Goal: Communication & Community: Share content

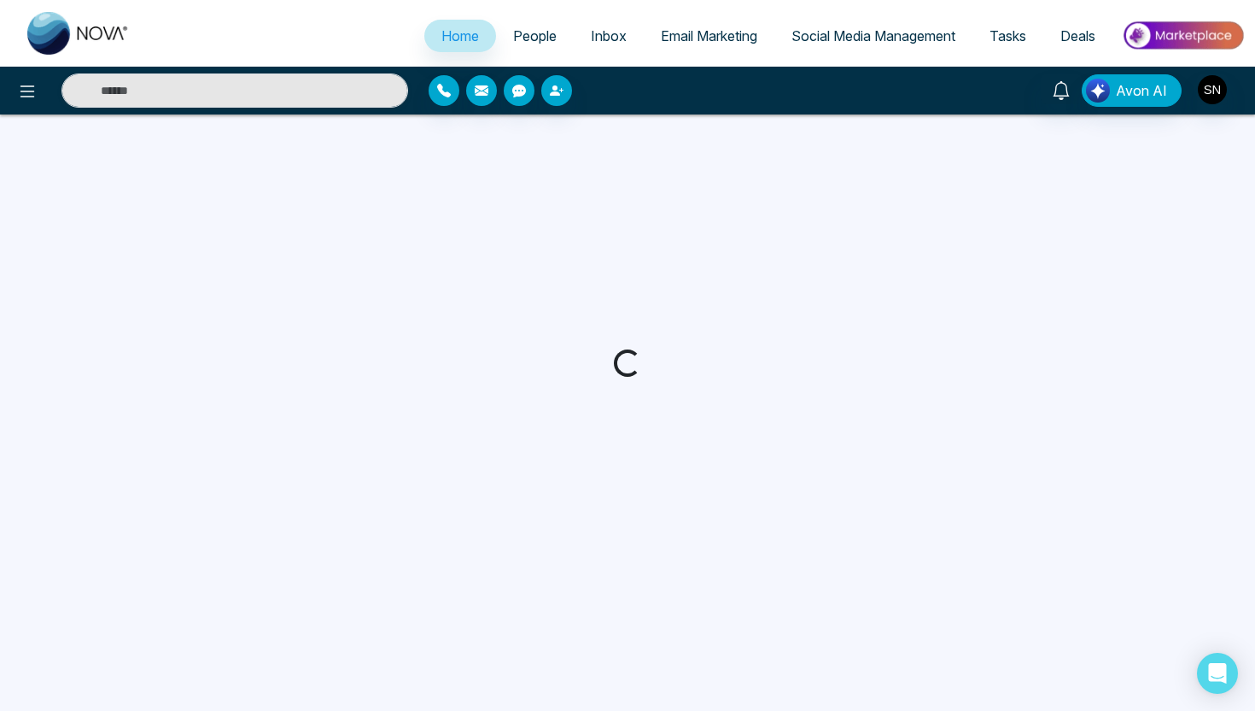
select select "*"
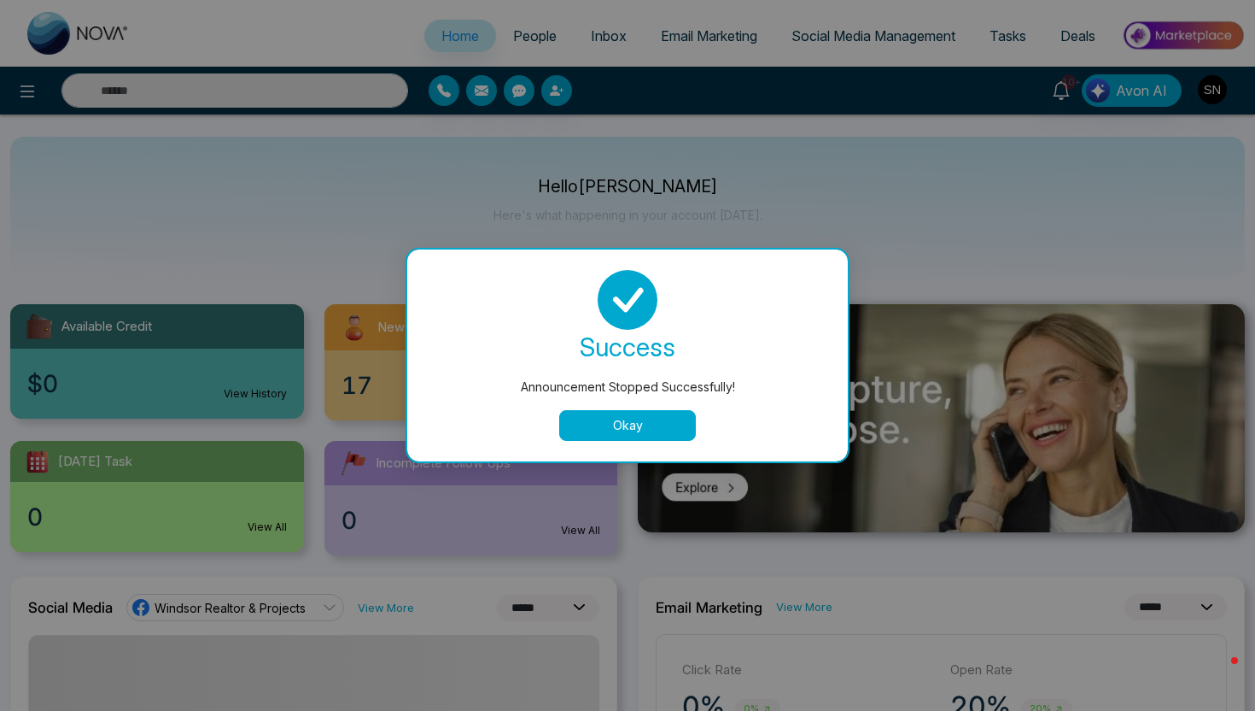
click at [662, 423] on button "Okay" at bounding box center [627, 425] width 137 height 31
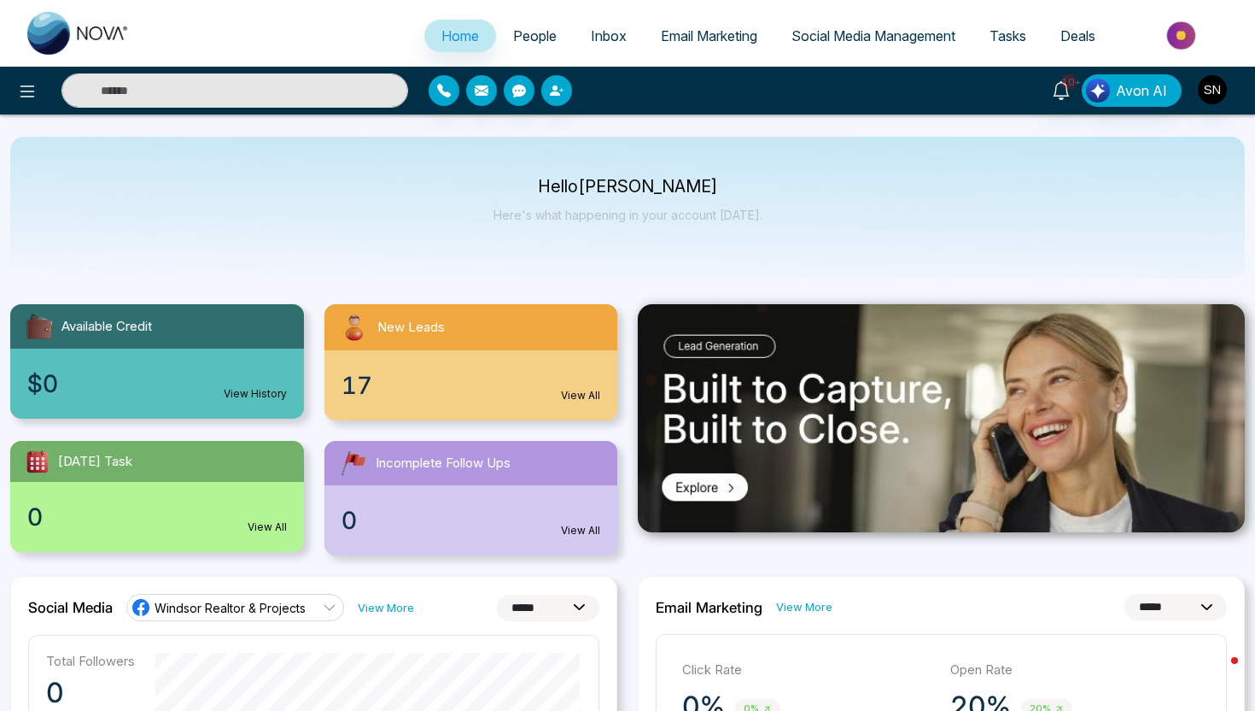
click at [1078, 37] on span "Deals" at bounding box center [1078, 35] width 35 height 17
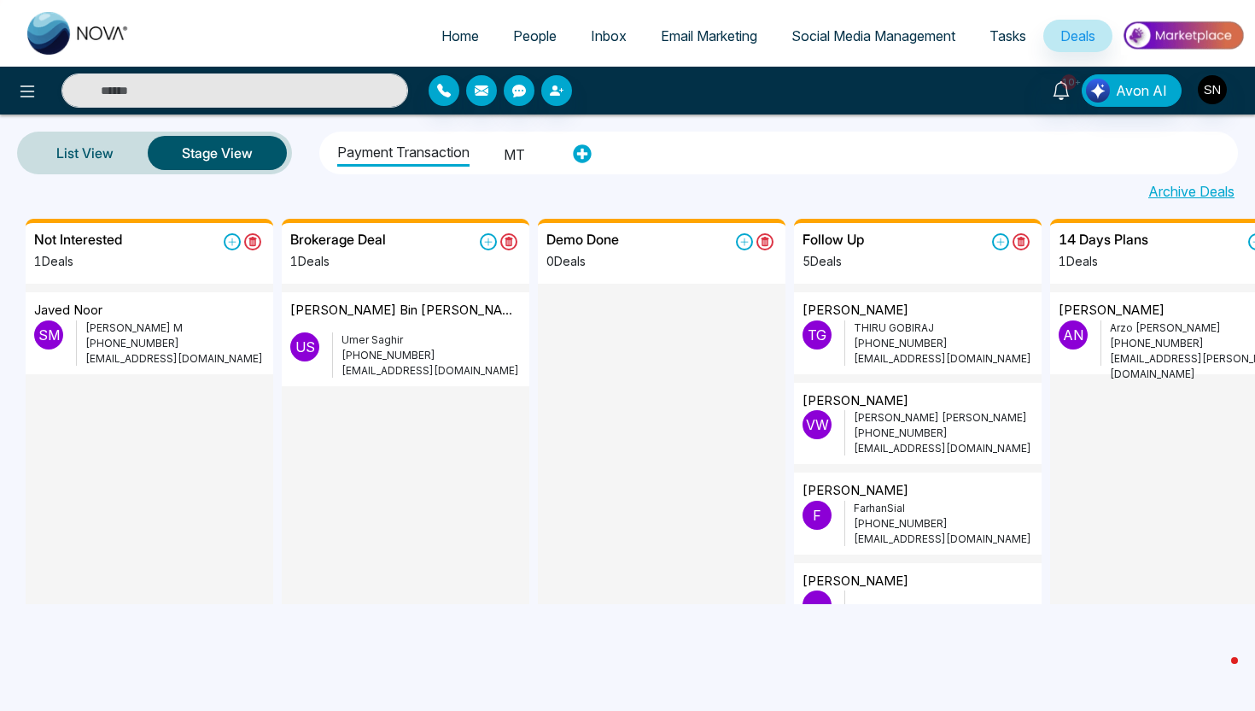
click at [1228, 91] on div "10+ Avon AI" at bounding box center [994, 90] width 503 height 32
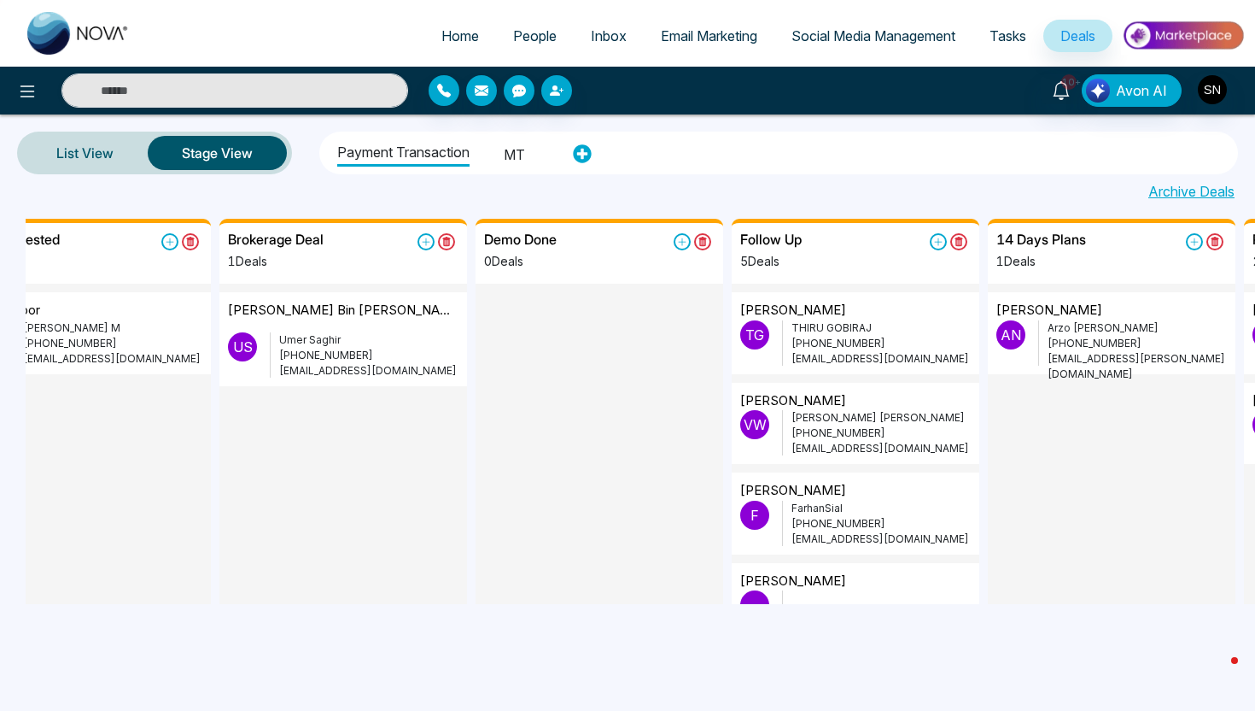
scroll to position [0, 74]
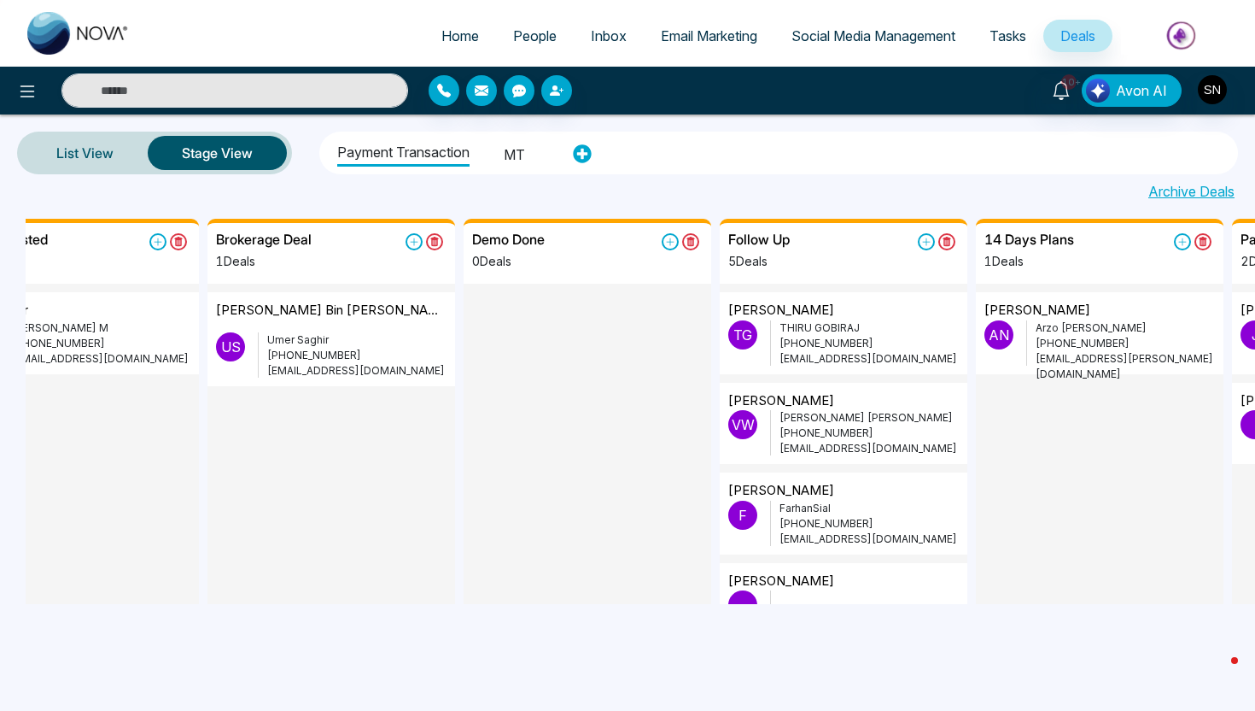
click at [9, 107] on div at bounding box center [209, 90] width 418 height 34
click at [24, 89] on icon at bounding box center [27, 91] width 20 height 20
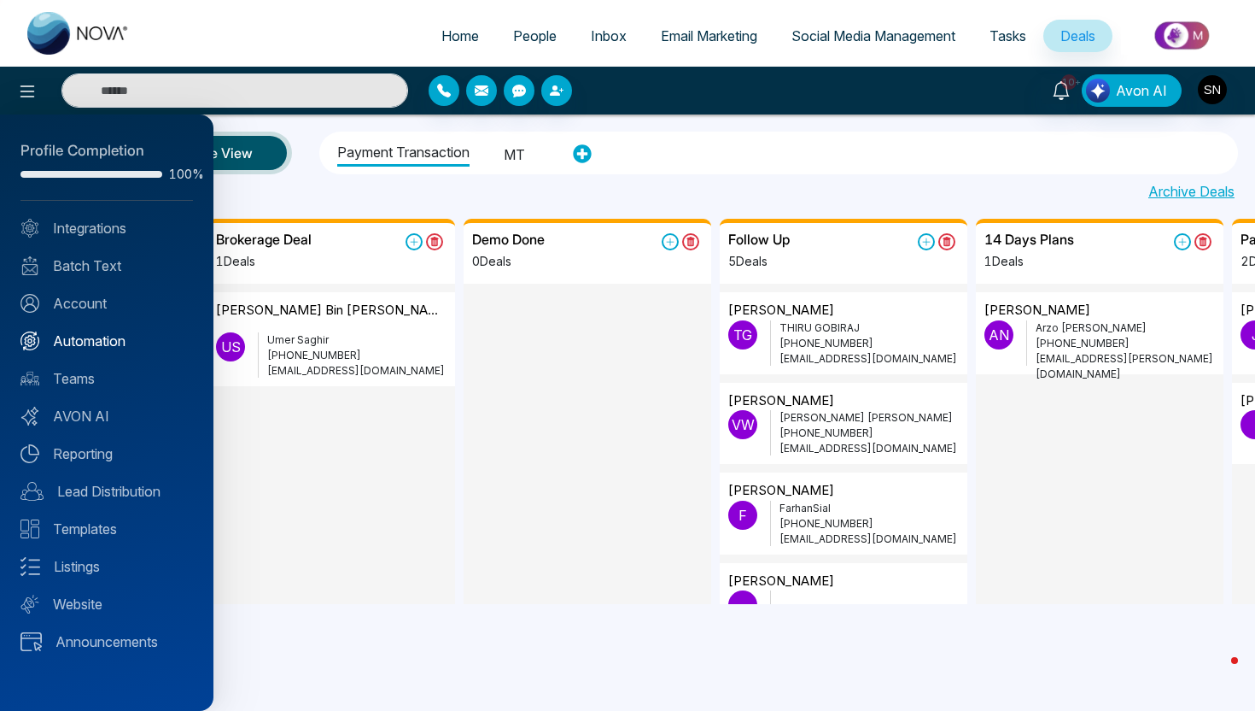
click at [108, 341] on link "Automation" at bounding box center [106, 341] width 173 height 20
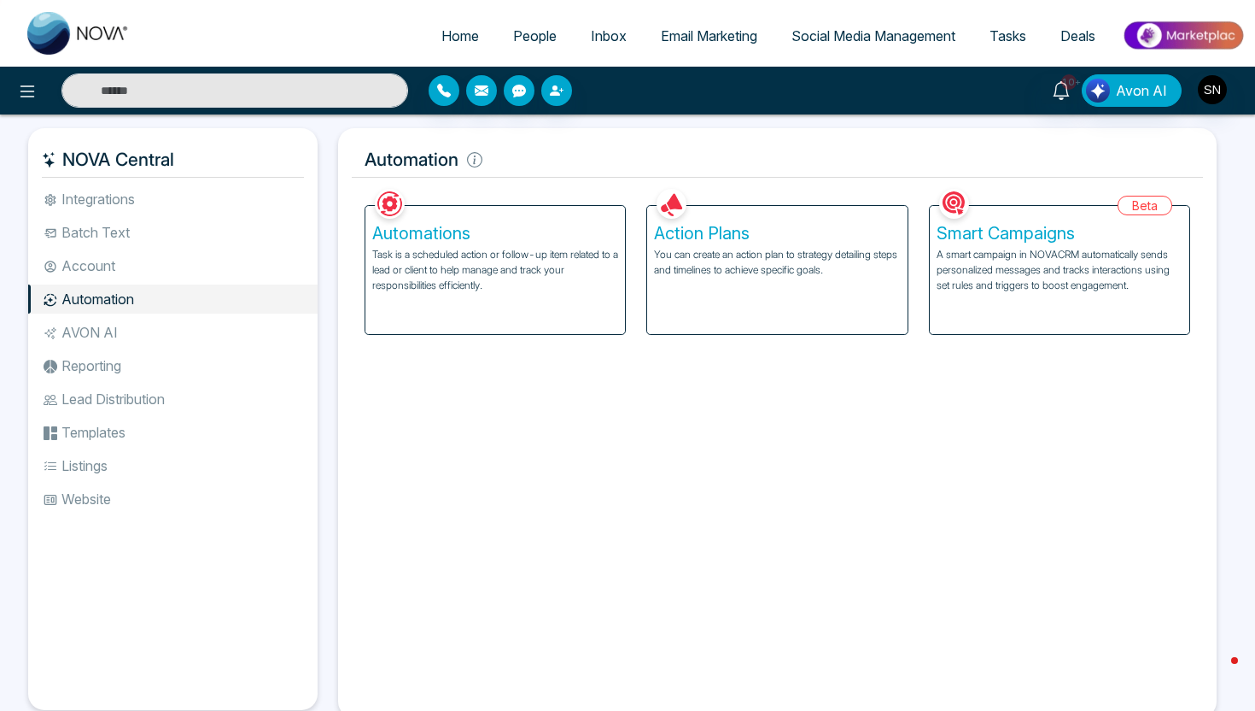
click at [1227, 90] on div "10+ Avon AI" at bounding box center [994, 90] width 503 height 32
click at [1208, 87] on img "button" at bounding box center [1212, 89] width 29 height 29
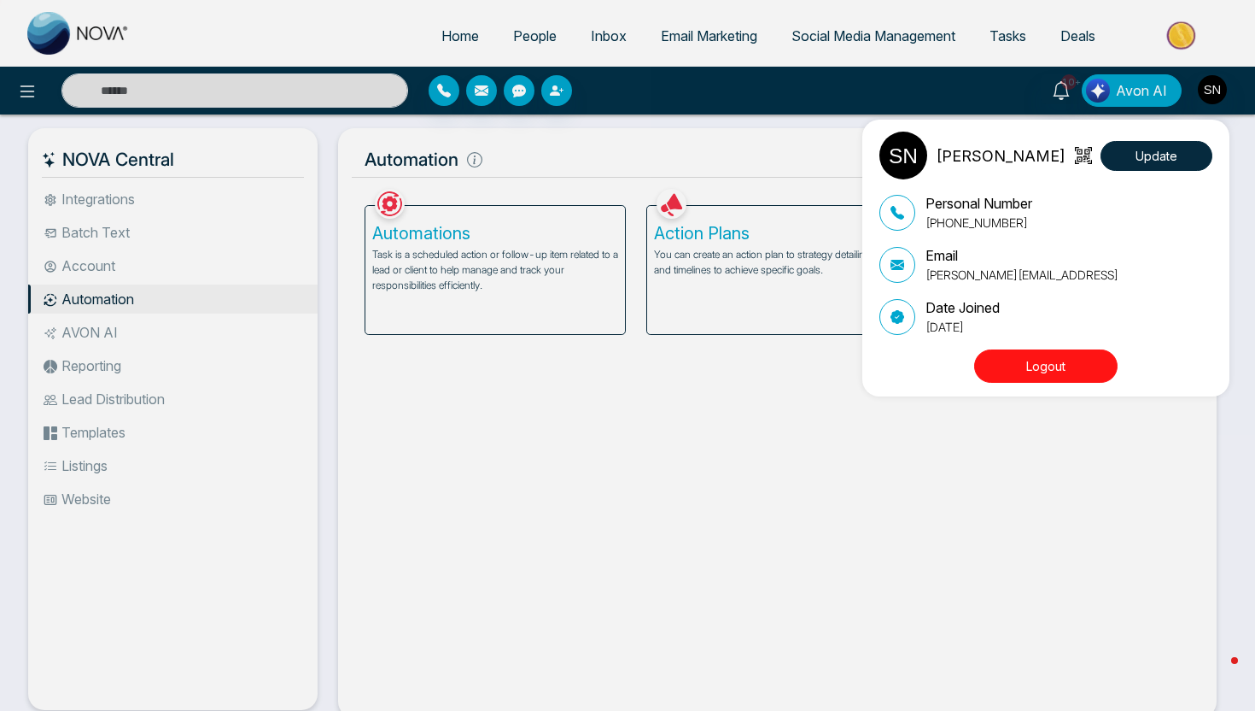
click at [752, 148] on div "Sam Nova Update Personal Number +12263425747 Email sam@novacrm.ai Date Joined M…" at bounding box center [627, 355] width 1255 height 711
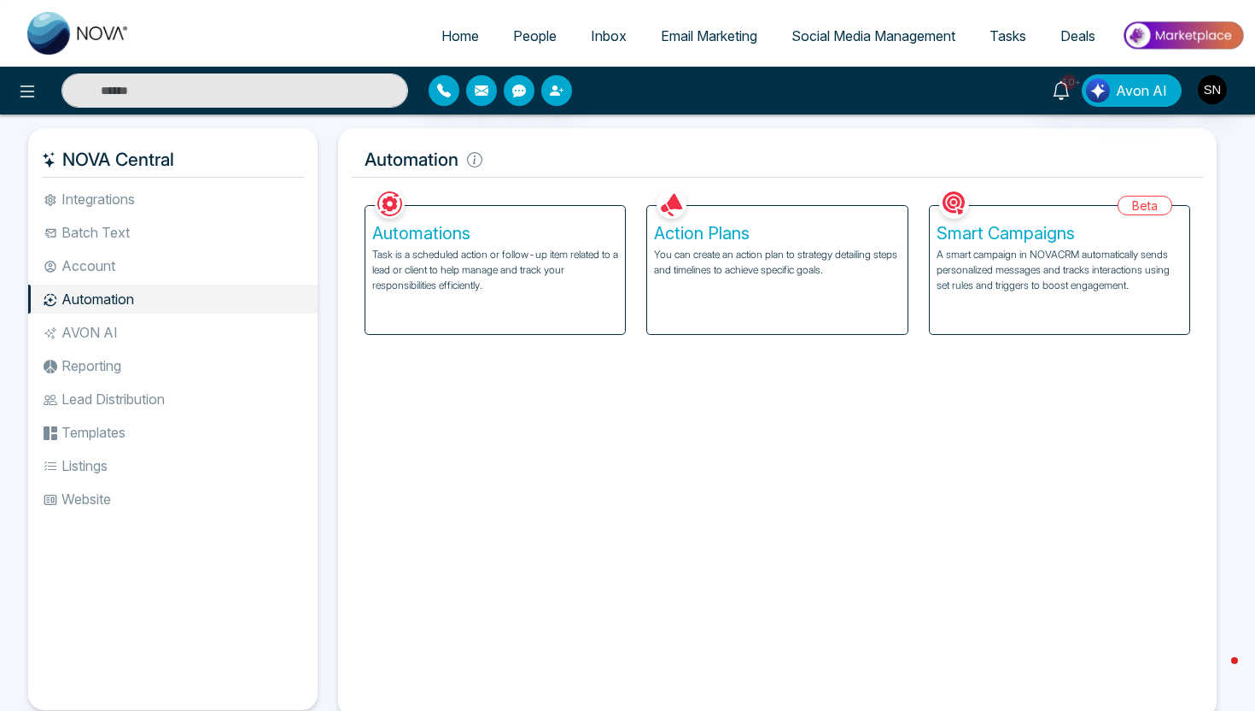
click at [513, 28] on span "People" at bounding box center [535, 35] width 44 height 17
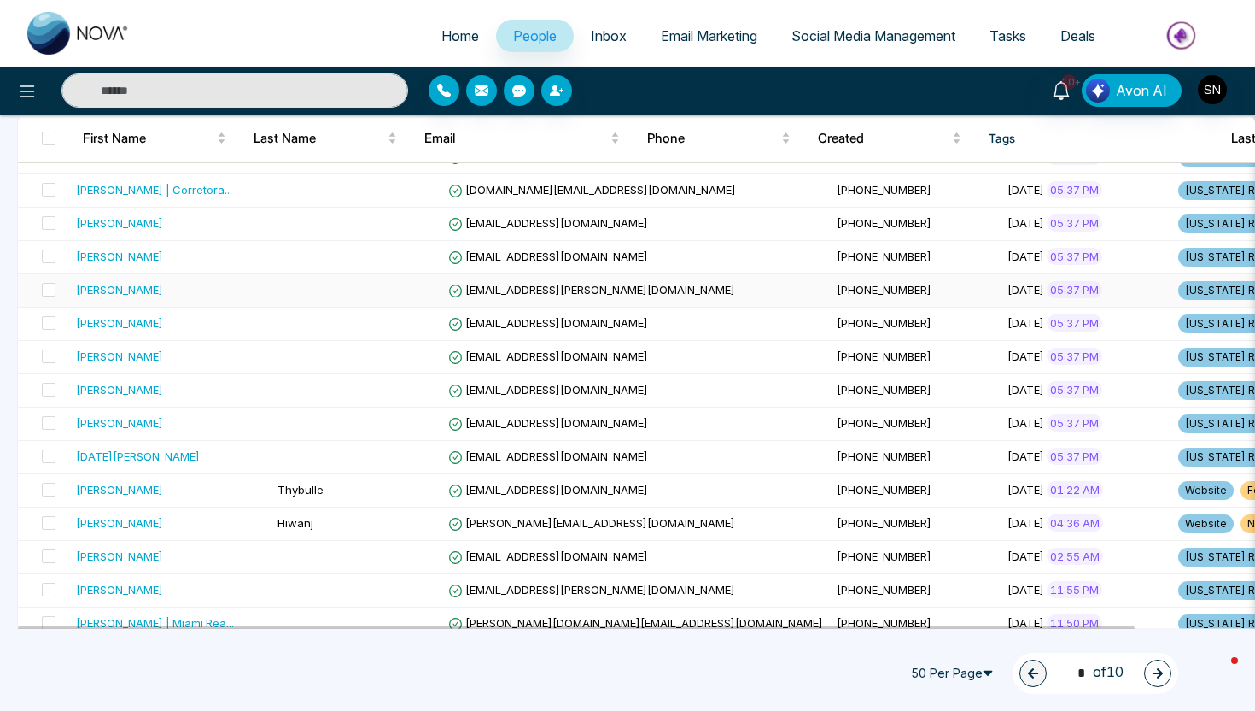
scroll to position [207, 0]
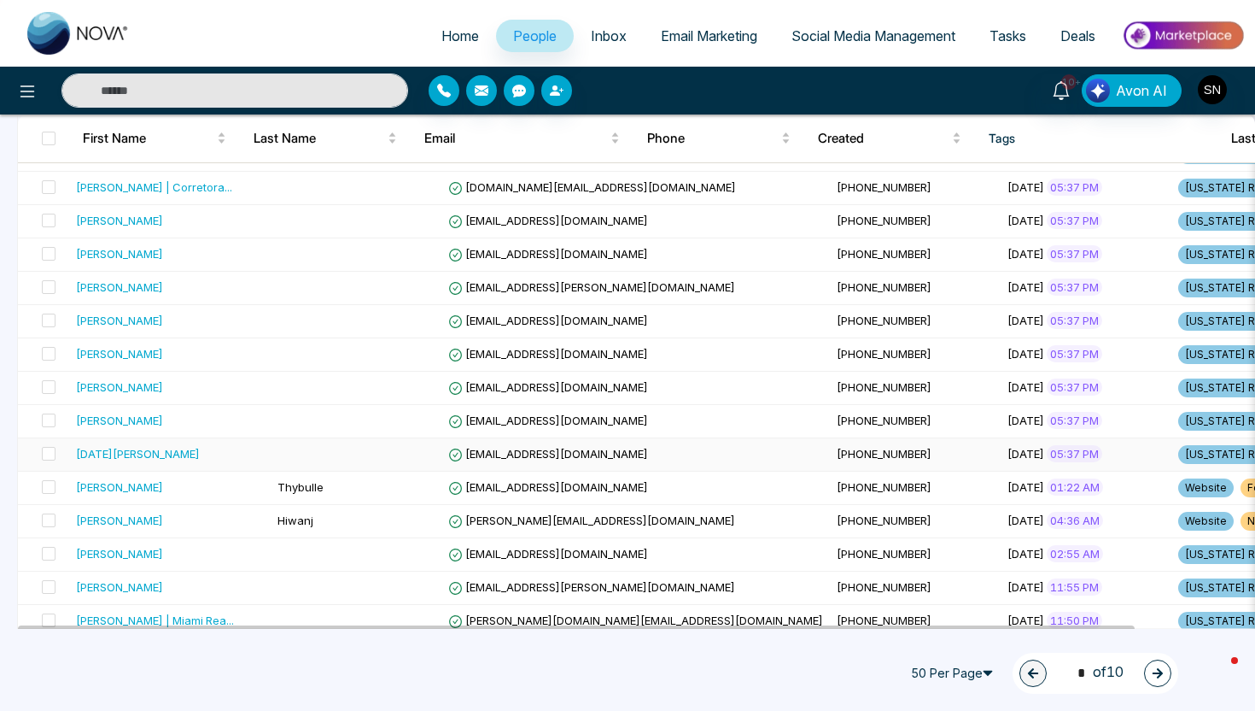
click at [344, 454] on td at bounding box center [356, 454] width 171 height 33
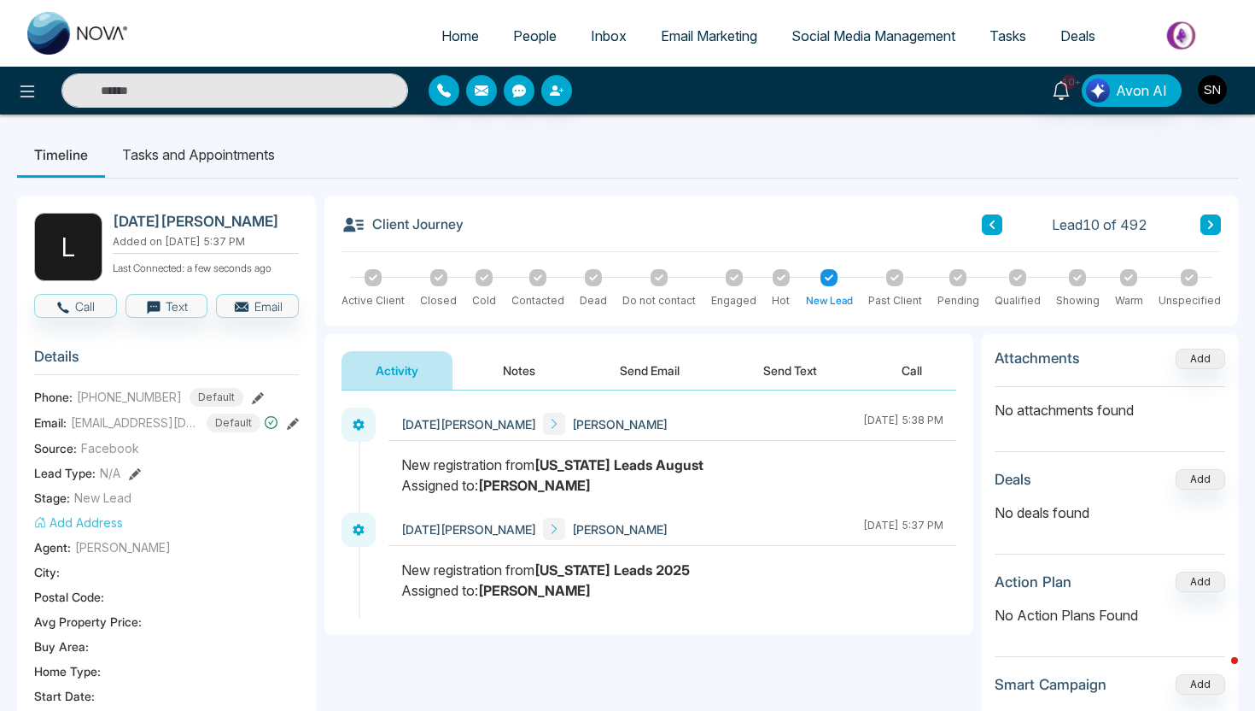
click at [793, 369] on button "Send Text" at bounding box center [790, 370] width 122 height 38
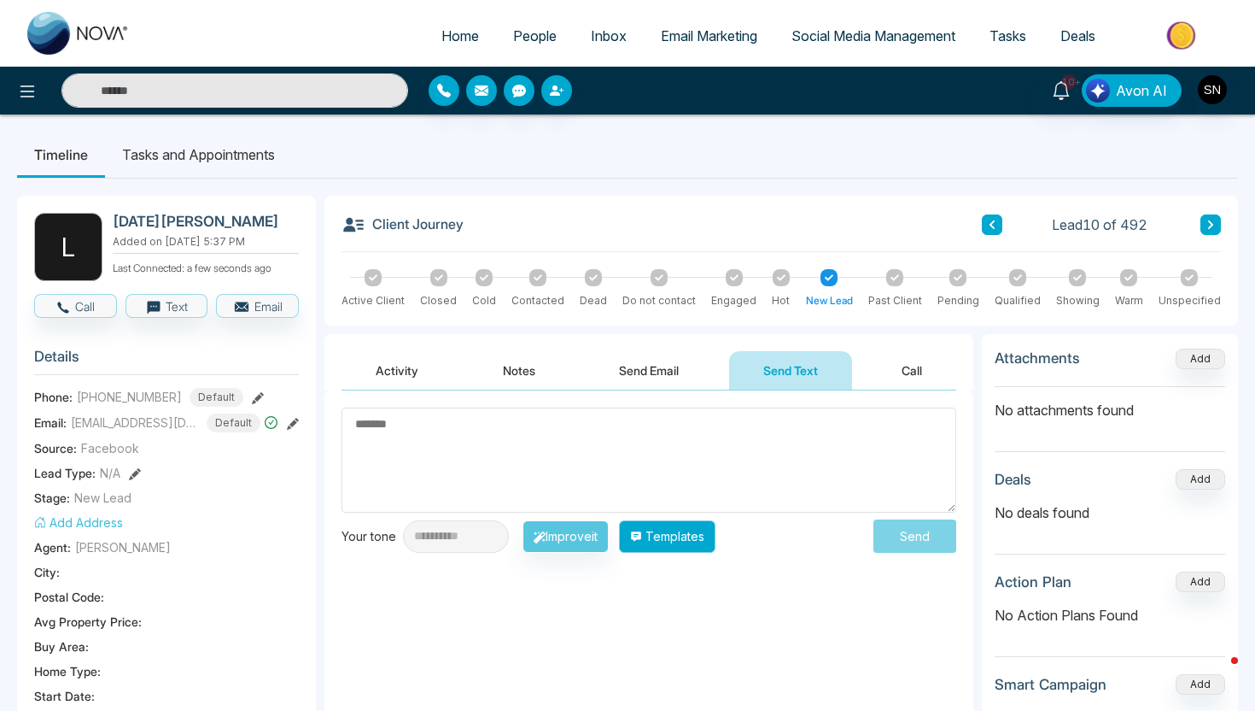
click at [716, 545] on button "Templates" at bounding box center [667, 536] width 97 height 32
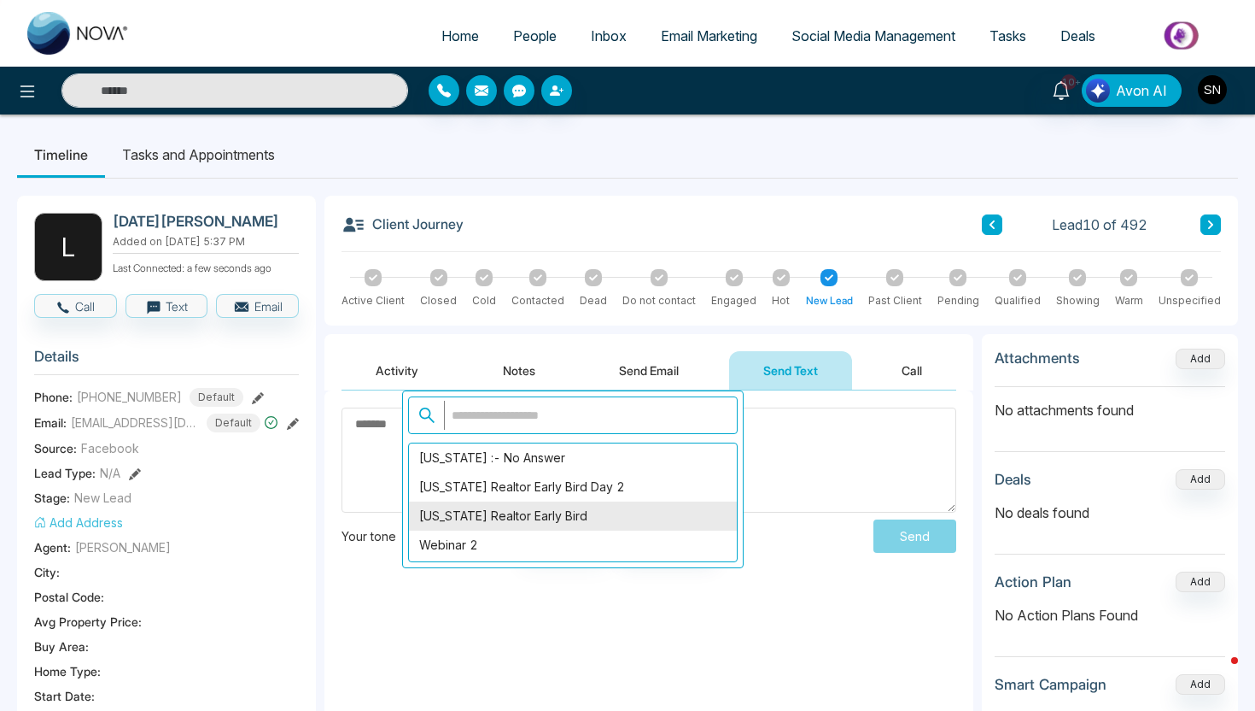
click at [641, 529] on div "Florida Realtor Early Bird" at bounding box center [573, 515] width 328 height 29
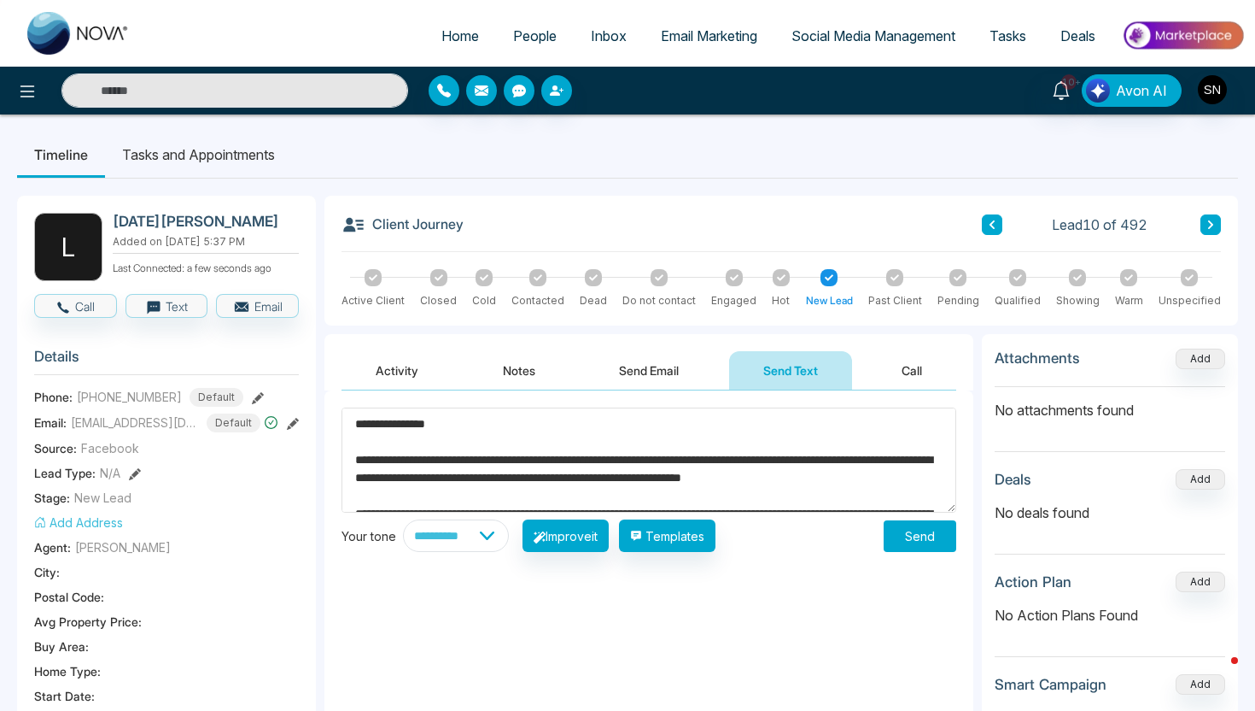
click at [564, 435] on textarea "**********" at bounding box center [649, 459] width 615 height 105
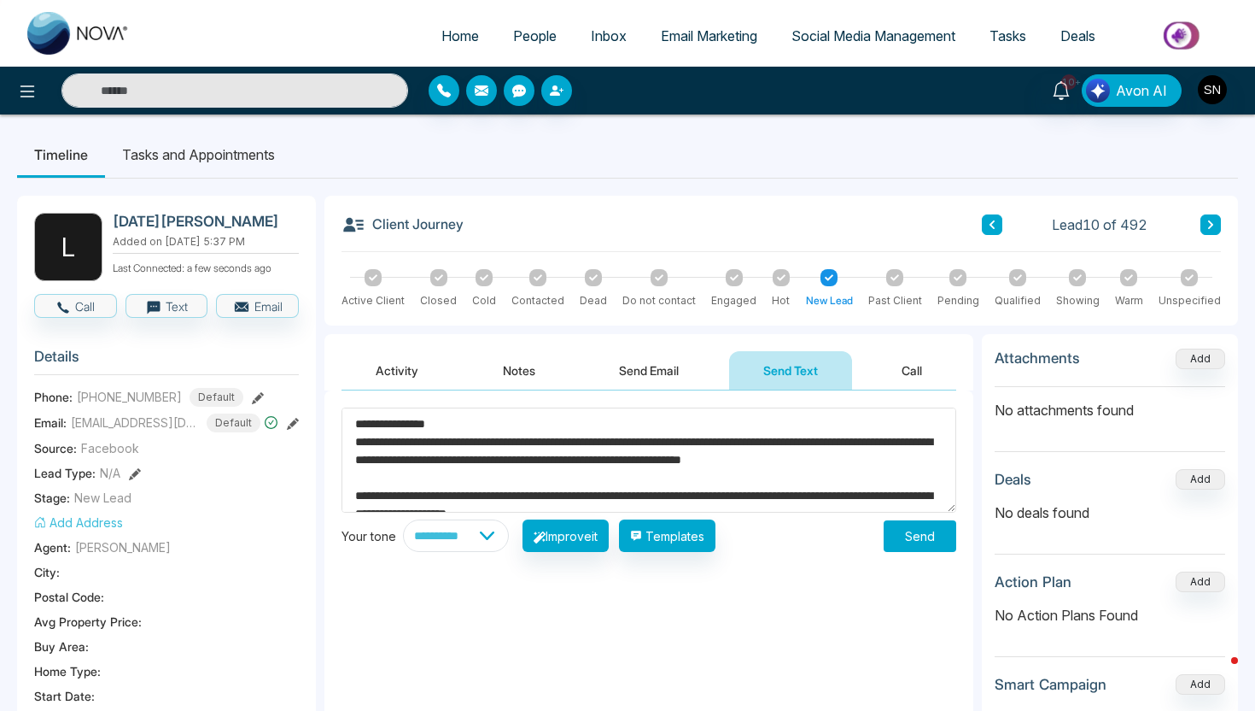
click at [555, 488] on textarea "**********" at bounding box center [649, 459] width 615 height 105
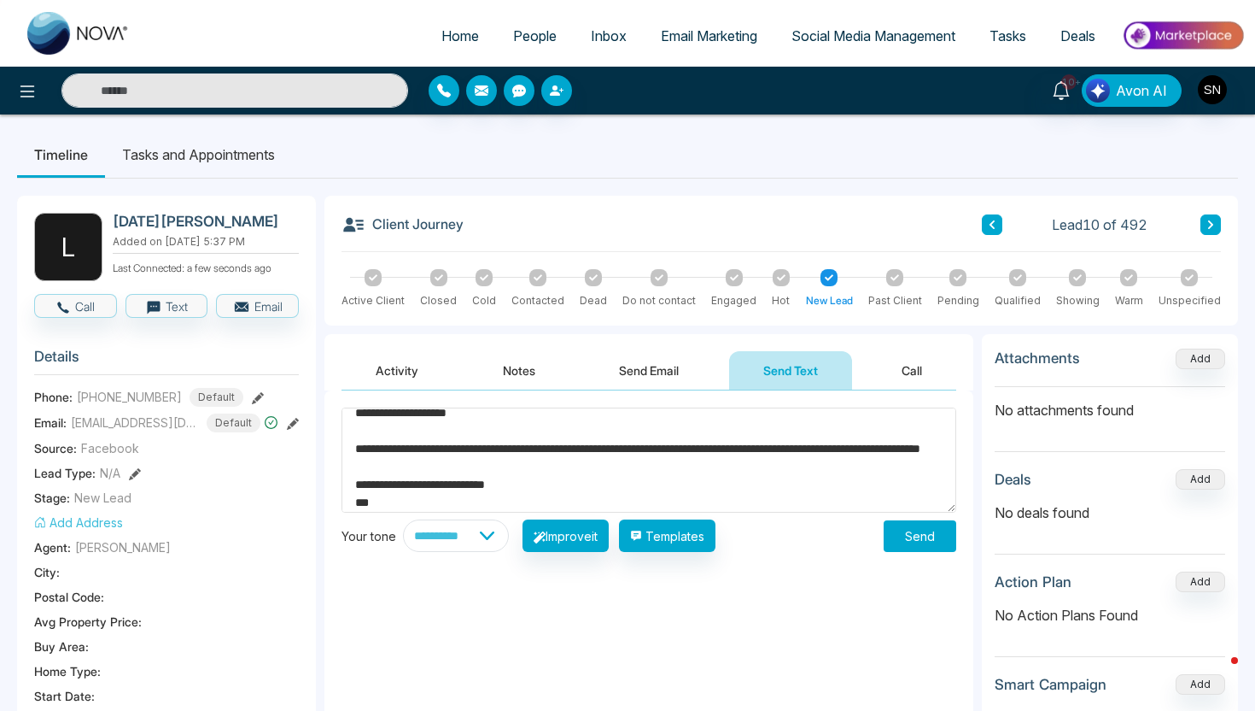
scroll to position [81, 0]
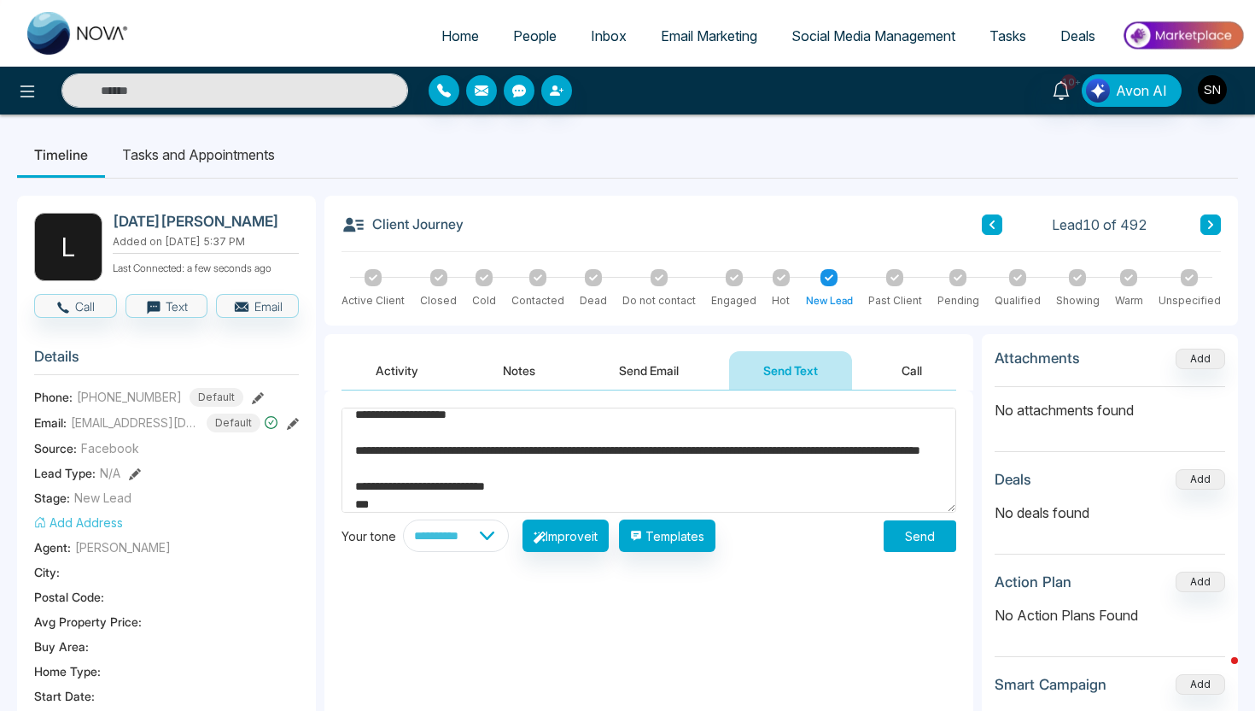
type textarea "**********"
click at [1208, 96] on img "button" at bounding box center [1212, 89] width 29 height 29
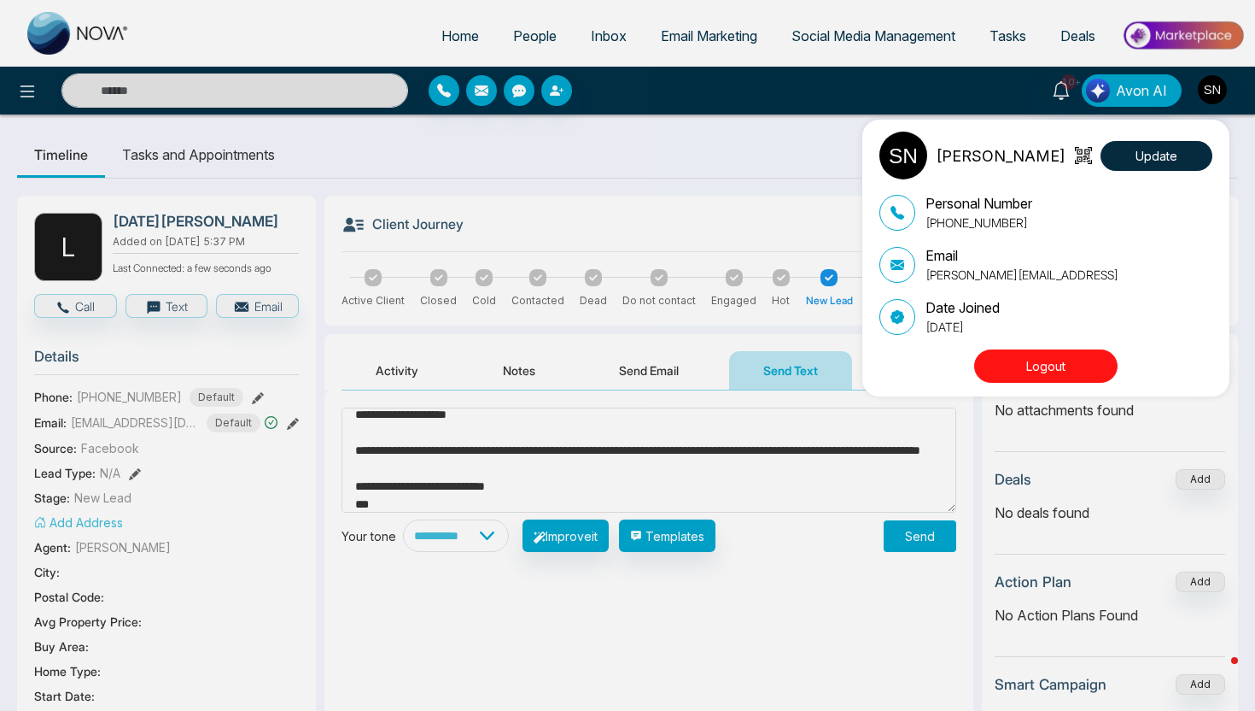
click at [1065, 361] on button "Logout" at bounding box center [1045, 365] width 143 height 33
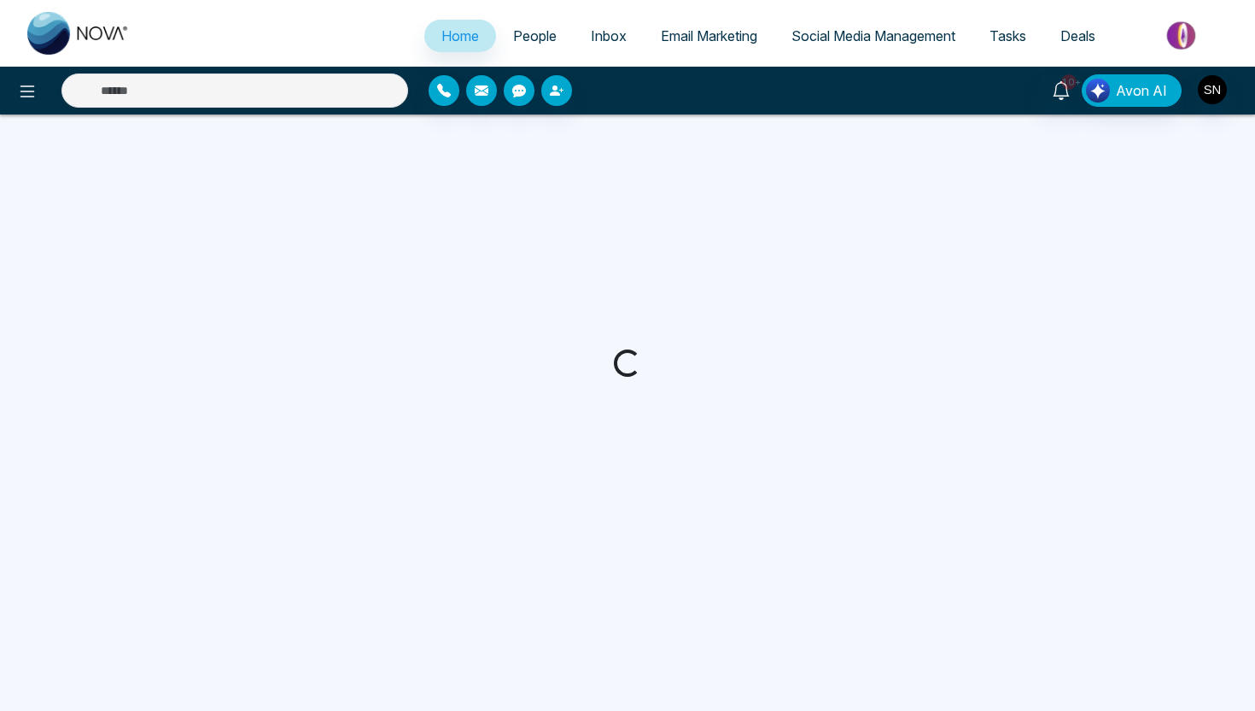
select select "*"
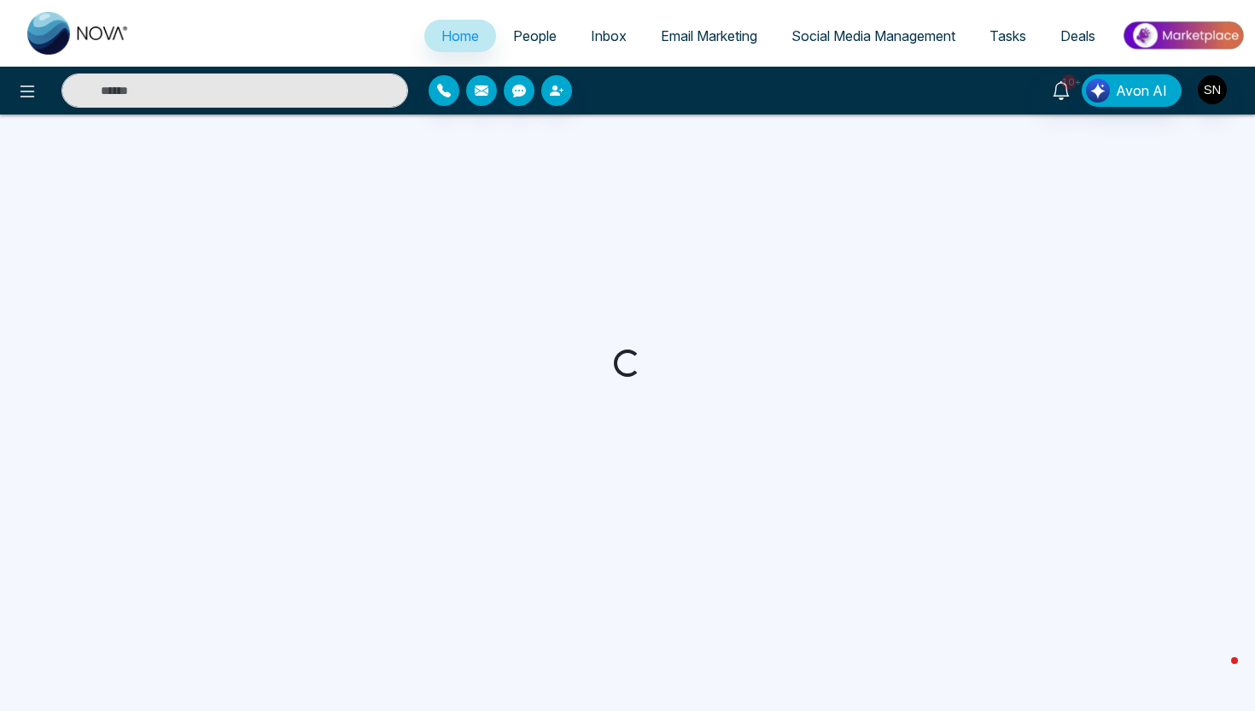
select select "*"
